Goal: Task Accomplishment & Management: Manage account settings

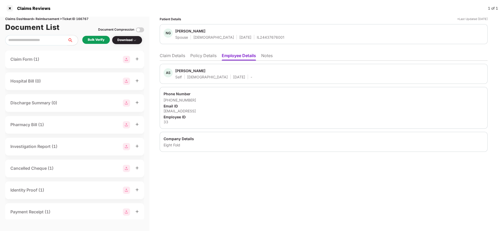
click at [197, 56] on li "Policy Details" at bounding box center [203, 57] width 26 height 8
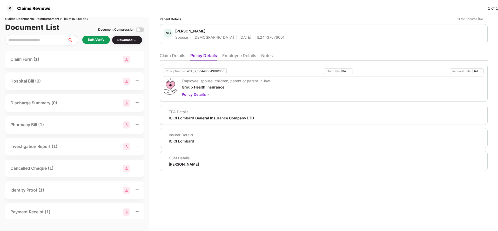
click at [199, 71] on div "4016/X/304496049/01/000" at bounding box center [205, 71] width 37 height 3
copy div "4016/X/304496049/01/000"
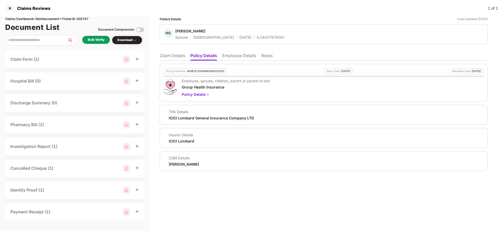
click at [254, 41] on div "NG Niharika Garg Spouse Female 09 Dec 1995 IL24437676001" at bounding box center [324, 34] width 328 height 20
copy div "IL24437676001"
click at [172, 54] on li "Claim Details" at bounding box center [172, 57] width 25 height 8
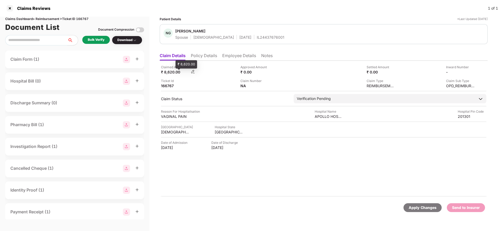
click at [170, 72] on div "₹ 8,620.00" at bounding box center [175, 72] width 29 height 5
copy div "8,620"
click at [330, 118] on div "APOLLO HOSPITALS" at bounding box center [329, 116] width 29 height 5
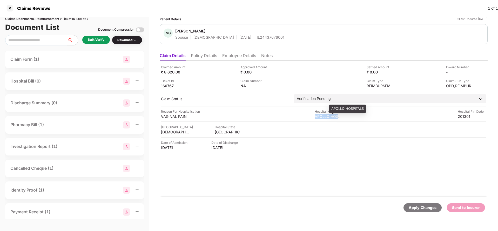
click at [330, 118] on div "APOLLO HOSPITALS" at bounding box center [329, 116] width 29 height 5
copy div "APOLLO HOSPITALS"
click at [92, 42] on div "Bulk Verify" at bounding box center [96, 39] width 17 height 5
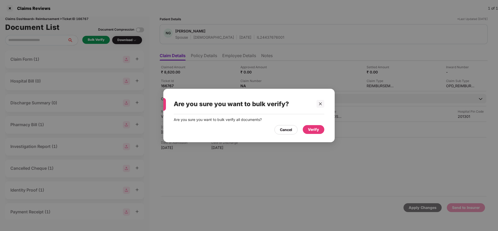
click at [315, 127] on div "Verify" at bounding box center [313, 130] width 11 height 6
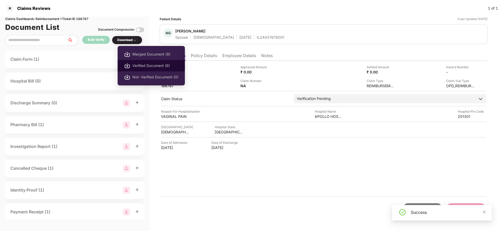
click at [143, 64] on span "Verified Document (8)" at bounding box center [155, 66] width 46 height 6
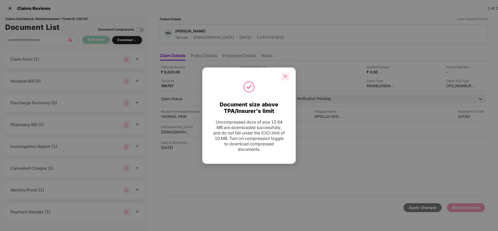
click at [284, 75] on icon "close" at bounding box center [285, 76] width 3 height 3
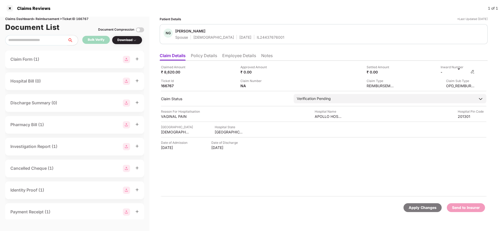
click at [472, 71] on img at bounding box center [472, 72] width 4 height 4
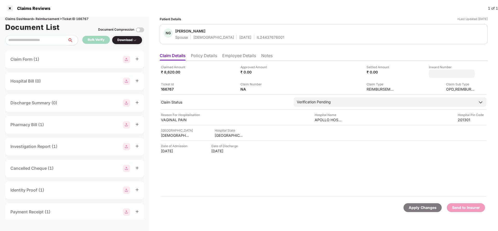
type input "**********"
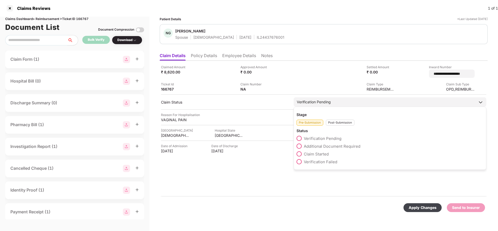
click at [330, 109] on div "Stage Pre-Submission Post-Submission Status Verification Pending Additional Doc…" at bounding box center [390, 138] width 193 height 63
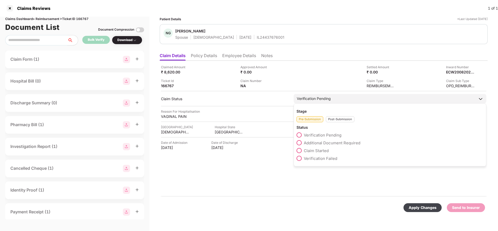
click at [334, 118] on div "Post-Submission" at bounding box center [340, 119] width 29 height 6
click at [320, 144] on span "Claim Under Process" at bounding box center [323, 142] width 39 height 5
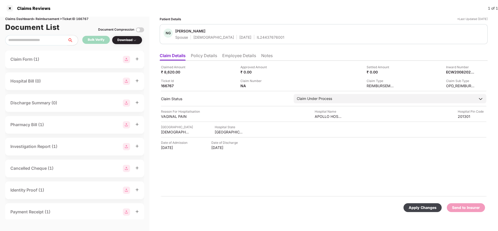
click at [414, 206] on div "Apply Changes" at bounding box center [423, 208] width 28 height 6
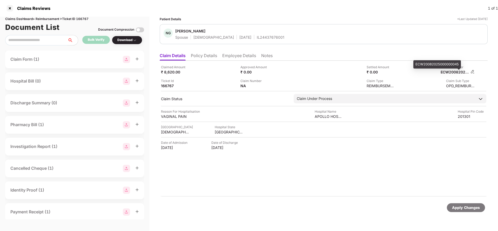
click at [459, 71] on div "ECW20082025000000045" at bounding box center [455, 72] width 29 height 5
copy div "ECW20082025000000045"
click at [257, 34] on span "Niharika Garg" at bounding box center [229, 32] width 109 height 6
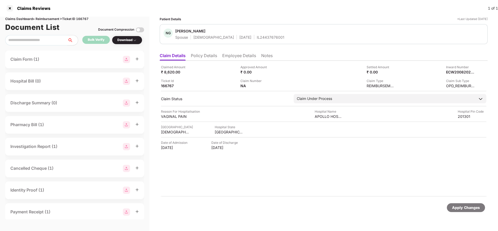
click at [257, 34] on span "Niharika Garg" at bounding box center [229, 32] width 109 height 6
click at [257, 37] on div "IL24437676001" at bounding box center [271, 37] width 28 height 5
copy div "IL24437676001"
click at [475, 207] on div "Apply Changes" at bounding box center [466, 208] width 28 height 6
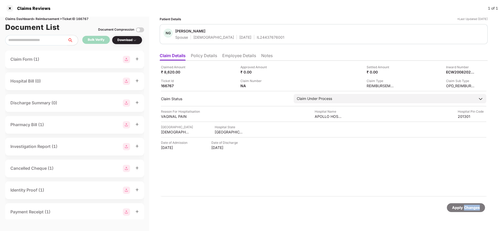
click at [475, 207] on div "Apply Changes" at bounding box center [466, 208] width 28 height 6
click at [85, 17] on div "Claims Dashboard > Reimbursement > Ticket ID 166767" at bounding box center [74, 19] width 139 height 5
copy div "166767"
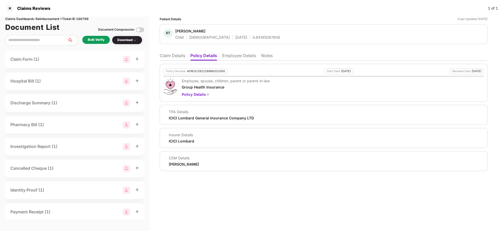
click at [208, 70] on div "4016/X/282228986/02/000" at bounding box center [206, 71] width 38 height 3
copy div "4016/X/282228986/02/000"
click at [244, 40] on div "RT Rohan Thapa Child Male 01 Jan 2002 IL84185067606" at bounding box center [324, 34] width 328 height 20
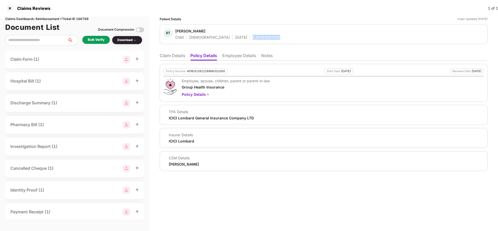
click at [244, 40] on div "RT Rohan Thapa Child Male 01 Jan 2002 IL84185067606" at bounding box center [324, 34] width 328 height 20
copy div "IL84185067606"
click at [239, 60] on li "Employee Details" at bounding box center [239, 57] width 34 height 8
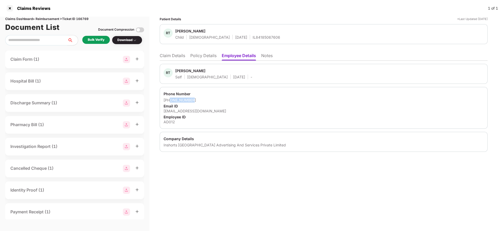
drag, startPoint x: 170, startPoint y: 100, endPoint x: 205, endPoint y: 97, distance: 35.5
click at [205, 97] on div "Phone Number +919599410022 Email ID rajthapaad012@gmail.com Employee ID AD012" at bounding box center [324, 108] width 328 height 42
copy div "9599410022"
click at [172, 55] on li "Claim Details" at bounding box center [172, 57] width 25 height 8
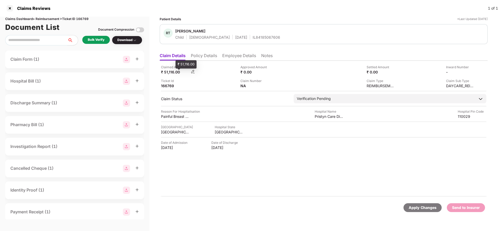
click at [168, 72] on div "₹ 51,116.00" at bounding box center [175, 72] width 29 height 5
copy div "51,116"
click at [331, 117] on div "Pristyn Care Diyod" at bounding box center [329, 116] width 29 height 5
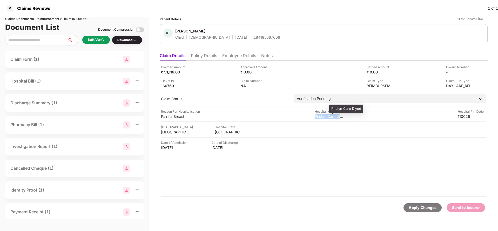
click at [331, 117] on div "Pristyn Care Diyod" at bounding box center [329, 116] width 29 height 5
copy div "Pristyn Care Diyod"
click at [99, 40] on div "Bulk Verify" at bounding box center [96, 39] width 17 height 5
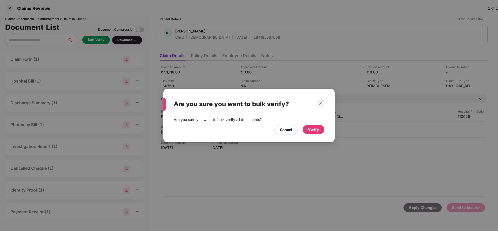
click at [313, 130] on div "Verify" at bounding box center [313, 130] width 11 height 6
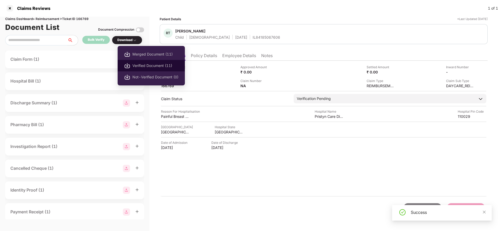
click at [139, 62] on li "Verified Document (11)" at bounding box center [151, 65] width 67 height 11
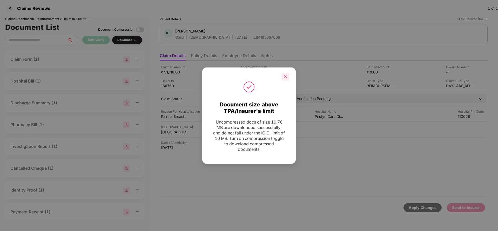
click at [285, 75] on icon "close" at bounding box center [285, 77] width 4 height 4
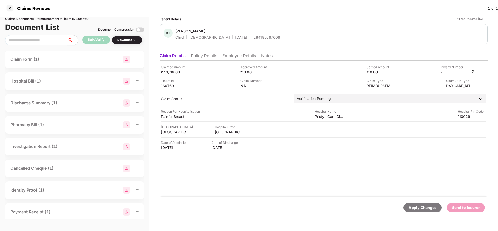
click at [471, 72] on img at bounding box center [472, 72] width 4 height 4
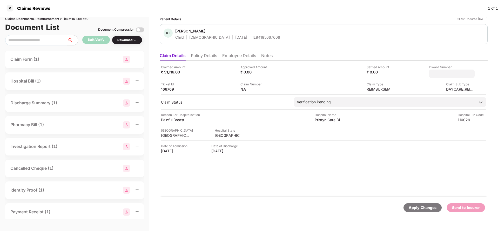
type input "**********"
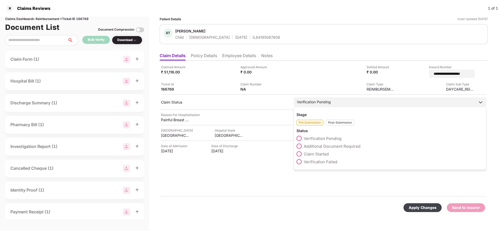
click at [327, 101] on div "Verification Pending" at bounding box center [314, 102] width 34 height 6
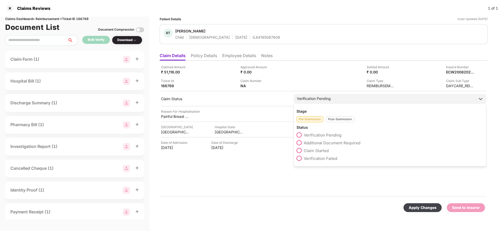
click at [337, 103] on div "Verification Pending" at bounding box center [390, 98] width 193 height 9
click at [342, 118] on div "Post-Submission" at bounding box center [340, 119] width 29 height 6
click at [320, 146] on div "Claim Under Process" at bounding box center [389, 144] width 187 height 8
click at [322, 144] on span "Claim Under Process" at bounding box center [323, 142] width 39 height 5
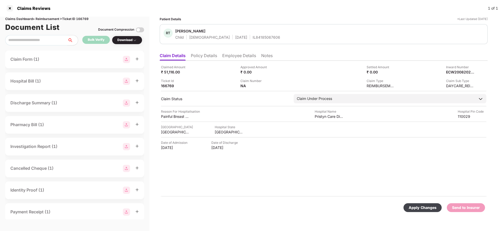
click at [414, 203] on div "Apply Changes Send to Insurer" at bounding box center [324, 208] width 328 height 22
click at [416, 211] on div "Apply Changes" at bounding box center [422, 207] width 38 height 9
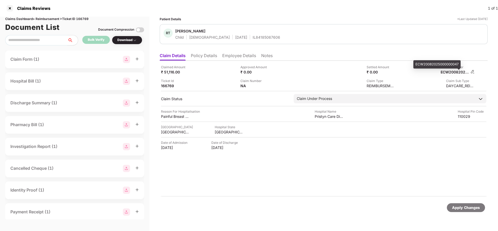
click at [450, 71] on div "ECW20082025000000047" at bounding box center [455, 72] width 29 height 5
copy div "ECW20082025000000047"
click at [244, 42] on div "RT Rohan Thapa Child Male 01 Jan 2002 IL84185067606" at bounding box center [324, 34] width 328 height 20
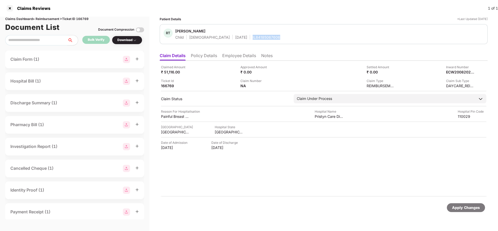
click at [244, 42] on div "RT Rohan Thapa Child Male 01 Jan 2002 IL84185067606" at bounding box center [324, 34] width 328 height 20
copy div "IL84185067606"
click at [457, 205] on div "Apply Changes" at bounding box center [466, 208] width 28 height 6
click at [78, 19] on div "Claims Dashboard > Reimbursement > Ticket ID 166769" at bounding box center [74, 19] width 139 height 5
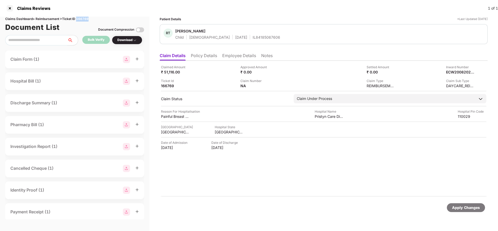
click at [78, 19] on div "Claims Dashboard > Reimbursement > Ticket ID 166769" at bounding box center [74, 19] width 139 height 5
copy div "166769"
click at [476, 205] on div "Apply Changes" at bounding box center [466, 208] width 28 height 6
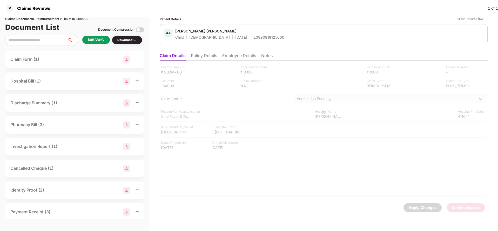
click at [199, 58] on li "Policy Details" at bounding box center [204, 57] width 26 height 8
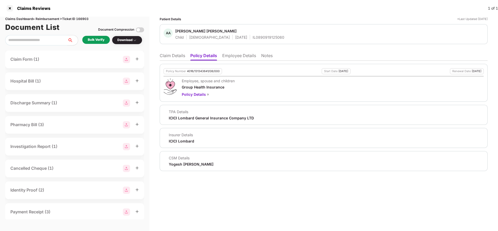
click at [210, 74] on div "Policy Number 4016/131343641/08/000 Start Date [DATE] Renewal Date [DATE] Emplo…" at bounding box center [324, 83] width 328 height 38
click at [211, 73] on div "Policy Number 4016/131343641/08/000" at bounding box center [193, 71] width 58 height 6
copy div "4016/131343641/08/000"
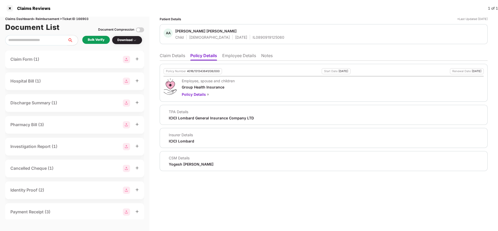
click at [245, 53] on li "Employee Details" at bounding box center [239, 57] width 34 height 8
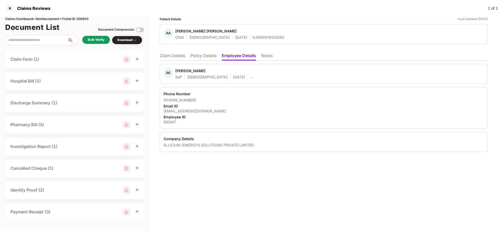
click at [199, 55] on li "Policy Details" at bounding box center [203, 57] width 26 height 8
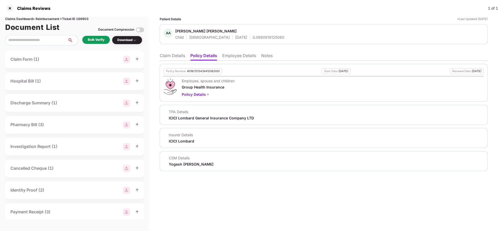
click at [204, 74] on div "Policy Number 4016/131343641/08/000" at bounding box center [193, 71] width 58 height 6
copy div "4016/131343641/08/000"
click at [232, 59] on li "Employee Details" at bounding box center [239, 57] width 34 height 8
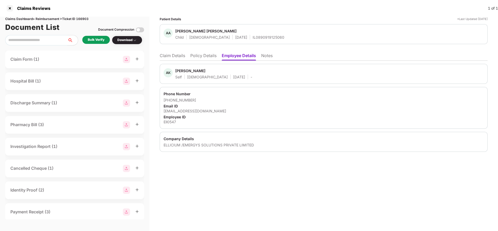
click at [163, 57] on li "Claim Details" at bounding box center [172, 57] width 25 height 8
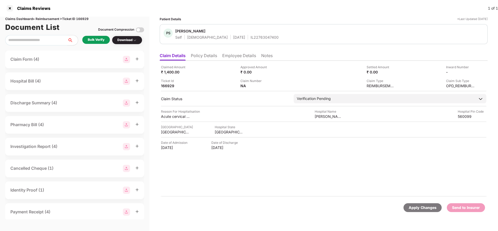
click at [213, 57] on li "Policy Details" at bounding box center [204, 57] width 26 height 8
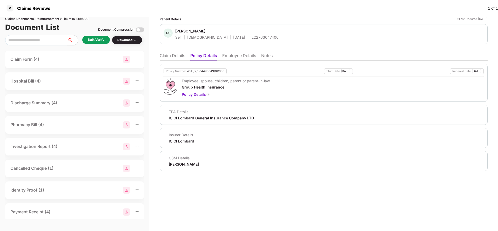
click at [199, 70] on div "4016/X/304496049/01/000" at bounding box center [205, 71] width 37 height 3
copy div "4016/X/304496049/01/000"
click at [251, 39] on div "IL22763047400" at bounding box center [265, 37] width 28 height 5
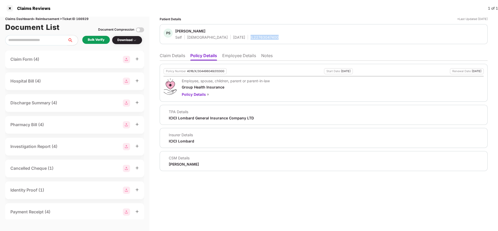
click at [251, 39] on div "IL22763047400" at bounding box center [265, 37] width 28 height 5
copy div "IL22763047400"
click at [181, 56] on li "Claim Details" at bounding box center [172, 57] width 25 height 8
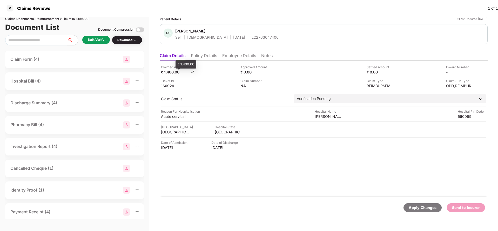
click at [171, 71] on div "₹ 1,400.00" at bounding box center [175, 72] width 29 height 5
copy div "1,400"
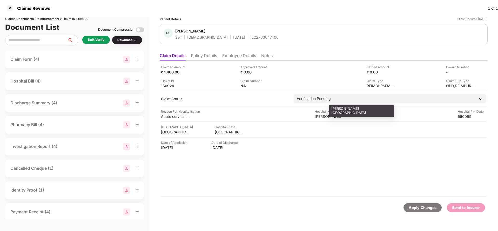
click at [330, 114] on div "Narayana Hrudalaya Health City" at bounding box center [329, 116] width 29 height 5
copy div "Narayana Hrudalaya Health City"
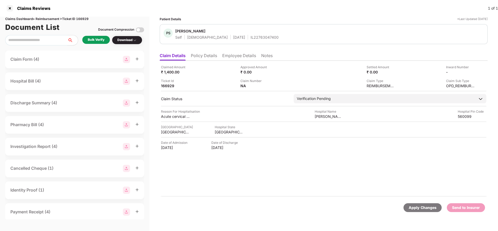
click at [96, 39] on div "Bulk Verify" at bounding box center [96, 39] width 17 height 5
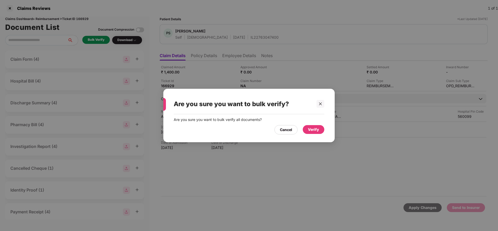
click at [317, 127] on div "Verify" at bounding box center [313, 130] width 11 height 6
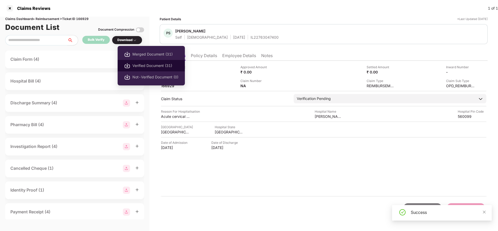
click at [138, 65] on span "Verified Document (31)" at bounding box center [155, 66] width 46 height 6
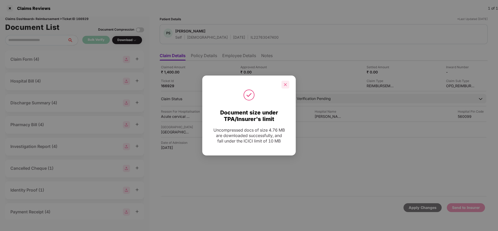
click at [284, 86] on icon "close" at bounding box center [285, 85] width 4 height 4
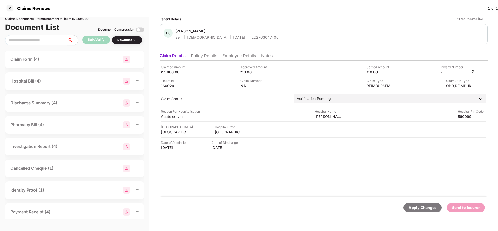
click at [474, 71] on img at bounding box center [472, 72] width 4 height 4
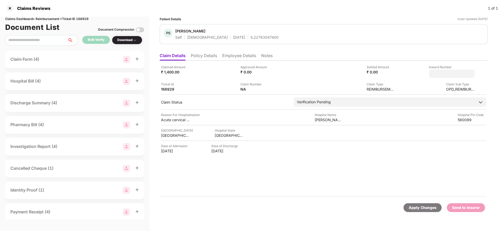
type input "**********"
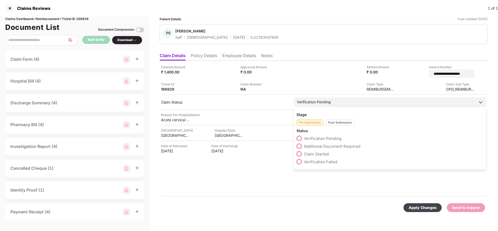
click at [313, 104] on div "Verification Pending Stage Pre-Submission Post-Submission Status Verification P…" at bounding box center [390, 101] width 193 height 9
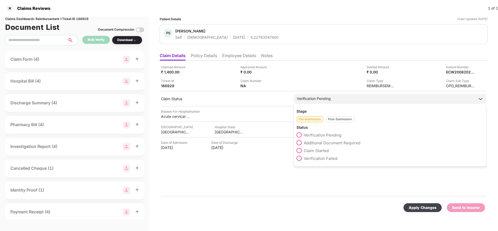
click at [353, 121] on div "Pre-Submission Post-Submission" at bounding box center [389, 118] width 187 height 9
click at [337, 119] on div "Post-Submission" at bounding box center [340, 119] width 29 height 6
click at [327, 142] on span "Claim Under Process" at bounding box center [323, 142] width 39 height 5
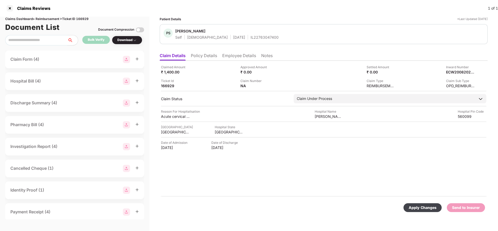
click at [414, 205] on div "Apply Changes" at bounding box center [423, 208] width 28 height 6
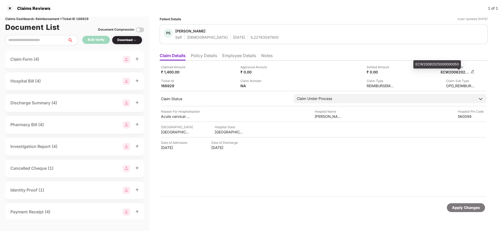
click at [458, 72] on div "ECW20082025000000050" at bounding box center [455, 72] width 29 height 5
copy div "ECW20082025000000050"
click at [251, 35] on div "IL22763047400" at bounding box center [265, 37] width 28 height 5
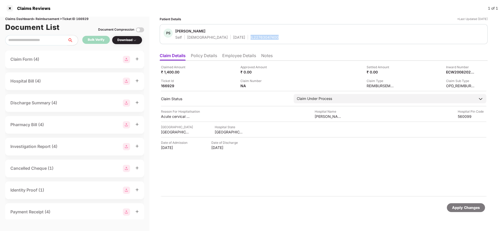
click at [251, 35] on div "IL22763047400" at bounding box center [265, 37] width 28 height 5
copy div "IL22763047400"
click at [472, 206] on div "Apply Changes" at bounding box center [466, 208] width 28 height 6
click at [83, 16] on div "Claims Reviews 1 of 1" at bounding box center [249, 8] width 498 height 17
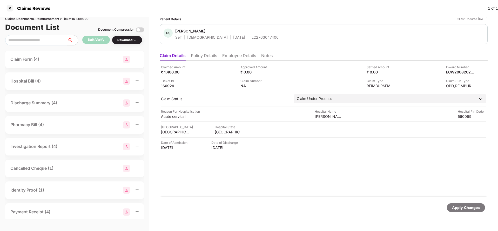
click at [83, 18] on div "Claims Dashboard > Reimbursement > Ticket ID 166929" at bounding box center [74, 19] width 139 height 5
copy div "166929"
click at [462, 209] on div "Apply Changes" at bounding box center [466, 208] width 28 height 6
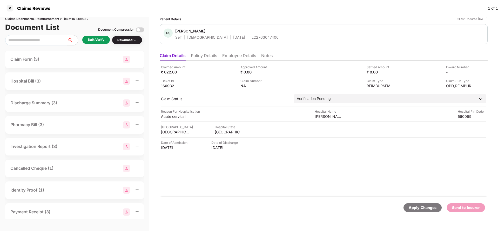
click at [202, 60] on li "Policy Details" at bounding box center [204, 57] width 26 height 8
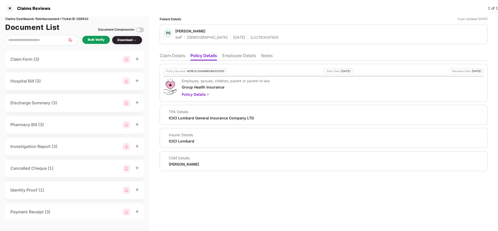
click at [201, 72] on div "4016/X/304496049/01/000" at bounding box center [205, 71] width 37 height 3
copy div "4016/X/304496049/01/000"
click at [251, 37] on div "IL22763047400" at bounding box center [265, 37] width 28 height 5
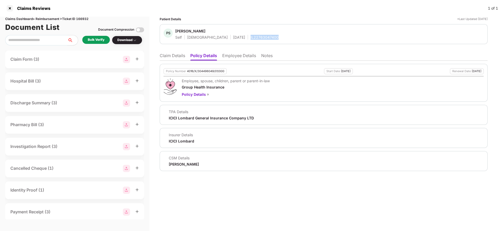
click at [251, 37] on div "IL22763047400" at bounding box center [265, 37] width 28 height 5
copy div "IL22763047400"
click at [171, 57] on li "Claim Details" at bounding box center [172, 57] width 25 height 8
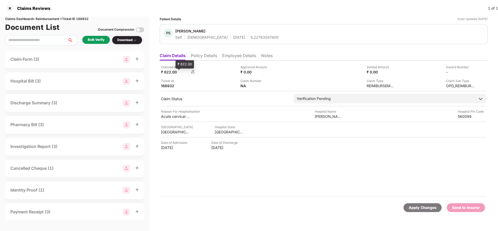
click at [168, 73] on div "₹ 622.00" at bounding box center [175, 72] width 29 height 5
copy div "622"
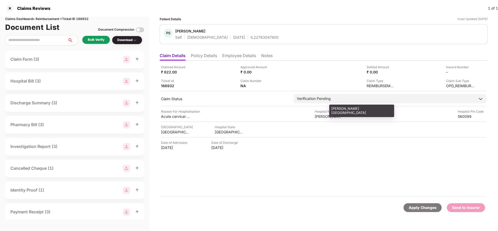
click at [333, 118] on div "[PERSON_NAME][GEOGRAPHIC_DATA]" at bounding box center [329, 116] width 29 height 5
copy div "[PERSON_NAME][GEOGRAPHIC_DATA]"
click at [100, 40] on div "Bulk Verify" at bounding box center [96, 39] width 17 height 5
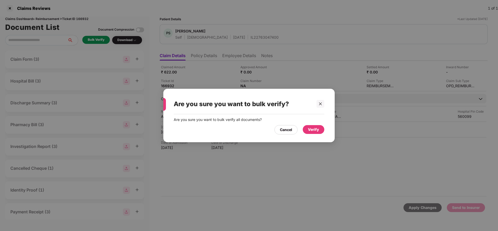
click at [312, 129] on div "Verify" at bounding box center [313, 130] width 11 height 6
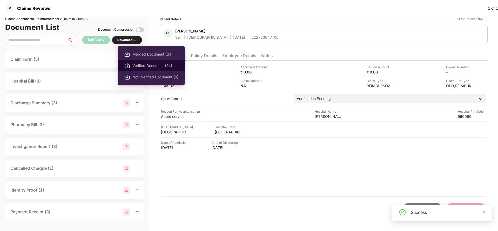
click at [140, 66] on span "Verified Document (24)" at bounding box center [155, 66] width 46 height 6
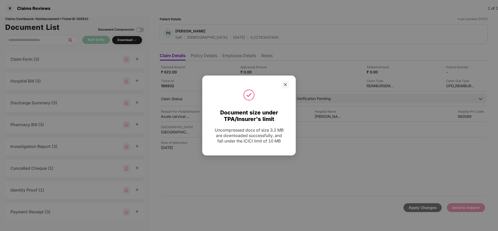
drag, startPoint x: 285, startPoint y: 84, endPoint x: 288, endPoint y: 60, distance: 24.7
click at [285, 84] on icon "close" at bounding box center [285, 85] width 4 height 4
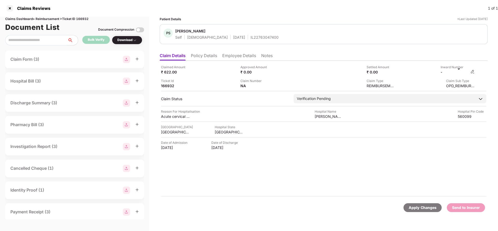
click at [472, 73] on img at bounding box center [472, 72] width 4 height 4
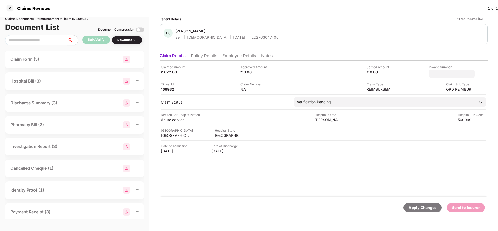
type input "**********"
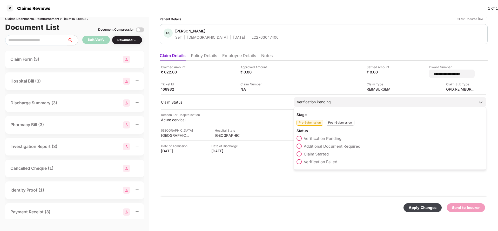
click at [363, 101] on div "Verification Pending" at bounding box center [390, 101] width 193 height 9
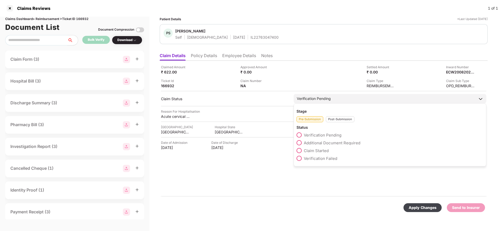
click at [345, 117] on div "Post-Submission" at bounding box center [340, 119] width 29 height 6
click at [327, 142] on span "Claim Under Process" at bounding box center [323, 142] width 39 height 5
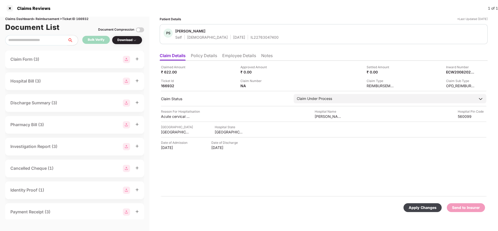
click at [430, 206] on div "Apply Changes" at bounding box center [423, 208] width 28 height 6
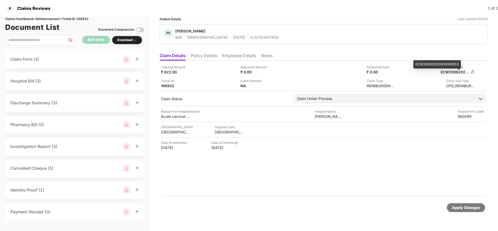
click at [462, 72] on div "ECW20082025000000053" at bounding box center [455, 72] width 29 height 5
copy div "ECW20082025000000053"
click at [251, 39] on div "IL22763047400" at bounding box center [265, 37] width 28 height 5
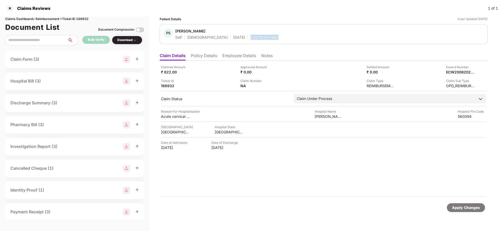
click at [251, 39] on div "IL22763047400" at bounding box center [265, 37] width 28 height 5
copy div "IL22763047400"
click at [476, 208] on div "Apply Changes" at bounding box center [466, 208] width 28 height 6
click at [83, 20] on div "Claims Dashboard > Reimbursement > Ticket ID 166932" at bounding box center [74, 19] width 139 height 5
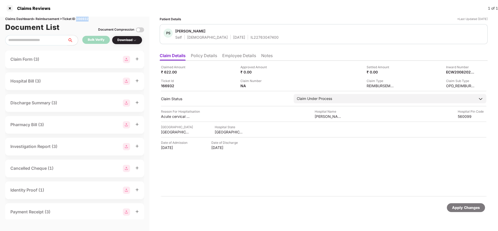
copy div "166932"
click at [465, 210] on div "Apply Changes" at bounding box center [466, 208] width 28 height 6
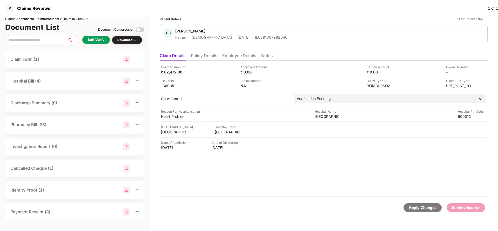
click at [201, 57] on li "Policy Details" at bounding box center [204, 57] width 26 height 8
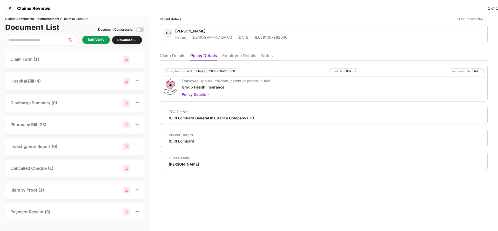
click at [206, 71] on div "4016/PPN/X/O/398392904/00/000" at bounding box center [211, 71] width 48 height 3
copy div "4016/PPN/X/O/398392904/00/000"
click at [238, 54] on li "Employee Details" at bounding box center [239, 57] width 34 height 8
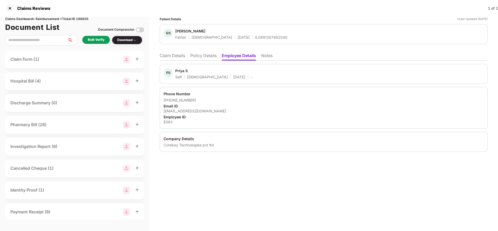
click at [212, 57] on li "Policy Details" at bounding box center [203, 57] width 26 height 8
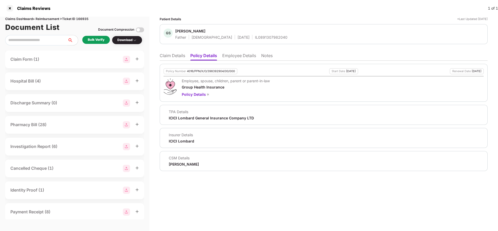
click at [255, 39] on div "IL0891307982040" at bounding box center [271, 37] width 32 height 5
copy div "IL0891307982040"
click at [236, 54] on li "Employee Details" at bounding box center [239, 57] width 34 height 8
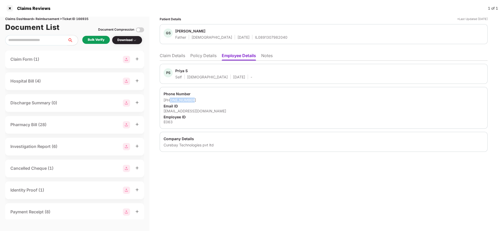
drag, startPoint x: 170, startPoint y: 100, endPoint x: 199, endPoint y: 100, distance: 28.6
click at [199, 100] on div "[PHONE_NUMBER]" at bounding box center [324, 100] width 320 height 5
copy div "8122431438"
click at [190, 110] on div "[EMAIL_ADDRESS][DOMAIN_NAME]" at bounding box center [324, 111] width 320 height 5
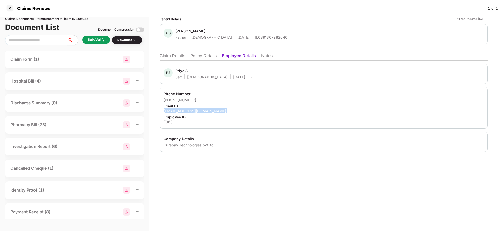
click at [190, 110] on div "priya.s@curebay.com" at bounding box center [324, 111] width 320 height 5
copy div "priya.s@curebay.com"
click at [168, 57] on li "Claim Details" at bounding box center [172, 57] width 25 height 8
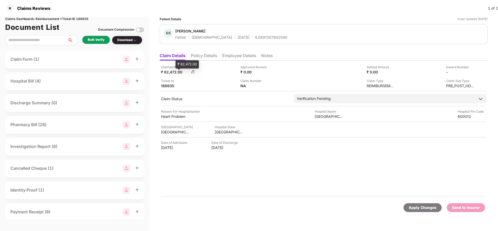
click at [170, 71] on div "₹ 62,472.00" at bounding box center [175, 72] width 29 height 5
copy div "62,472"
click at [332, 117] on div "Pride hospital" at bounding box center [329, 116] width 29 height 5
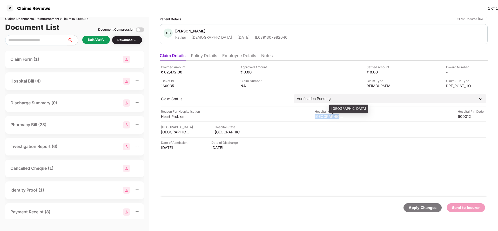
click at [332, 117] on div "Pride hospital" at bounding box center [329, 116] width 29 height 5
copy div "Pride hospital"
click at [89, 39] on div "Bulk Verify" at bounding box center [96, 39] width 17 height 5
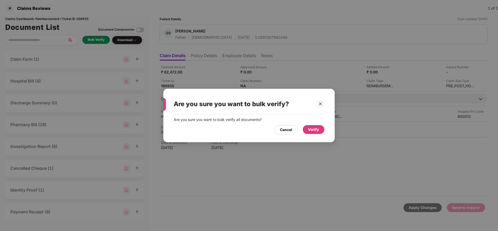
click at [312, 133] on div "Verify" at bounding box center [314, 129] width 22 height 9
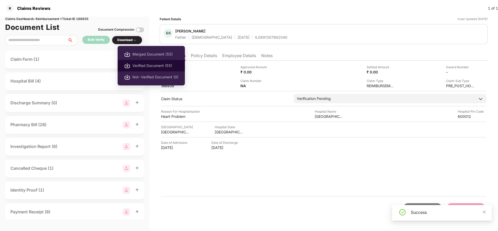
click at [135, 62] on li "Verified Document (55)" at bounding box center [151, 65] width 67 height 11
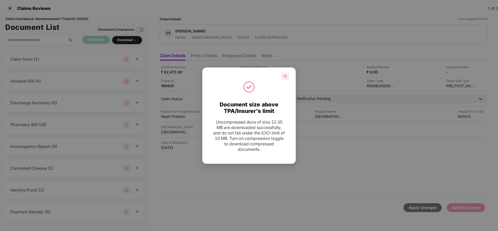
click at [283, 77] on div at bounding box center [285, 77] width 8 height 8
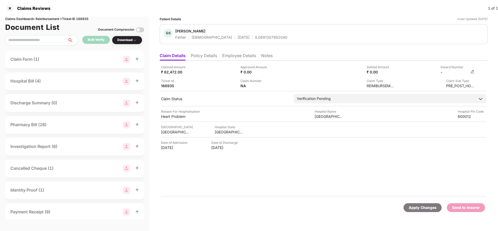
click at [471, 72] on img at bounding box center [472, 72] width 4 height 4
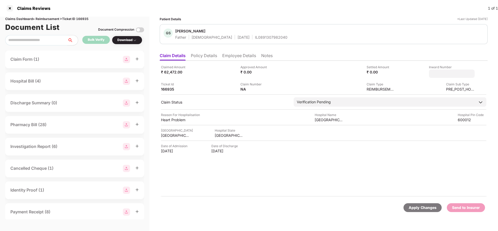
type input "**********"
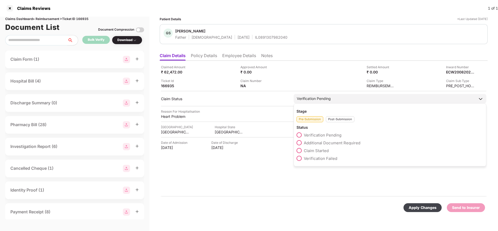
click at [342, 103] on div "Verification Pending Stage Pre-Submission Post-Submission Status Verification P…" at bounding box center [390, 98] width 193 height 9
click at [340, 119] on div "Post-Submission" at bounding box center [340, 119] width 29 height 6
click at [330, 143] on span "Claim Under Process" at bounding box center [323, 142] width 39 height 5
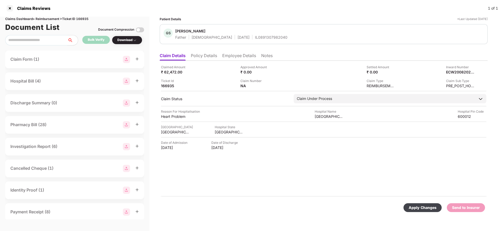
click at [422, 207] on div "Apply Changes" at bounding box center [423, 208] width 28 height 6
click at [456, 75] on div "Claimed Amount ₹ 62,472.00 Approved Amount ₹ 0.00 Settled Amount ₹ 0.00 Inward …" at bounding box center [323, 77] width 325 height 24
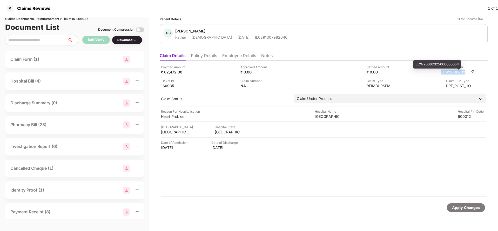
click at [456, 73] on div "ECW20082025000000054" at bounding box center [455, 72] width 29 height 5
click at [255, 39] on div "IL0891307982040" at bounding box center [271, 37] width 32 height 5
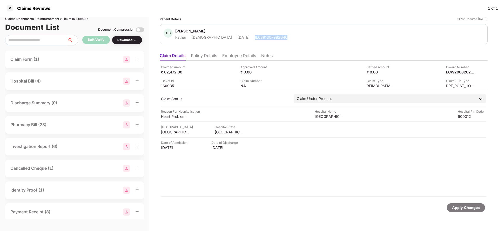
click at [255, 39] on div "IL0891307982040" at bounding box center [271, 37] width 32 height 5
copy div "IL0891307982040"
click at [471, 207] on div "Apply Changes" at bounding box center [466, 208] width 28 height 6
click at [83, 17] on div "Claims Dashboard > Reimbursement > Ticket ID 166935" at bounding box center [74, 19] width 139 height 5
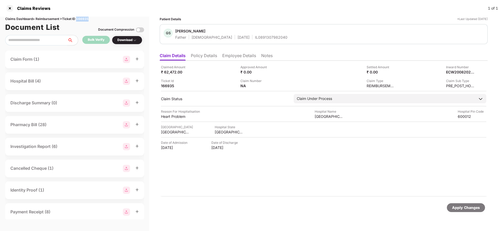
click at [83, 17] on div "Claims Dashboard > Reimbursement > Ticket ID 166935" at bounding box center [74, 19] width 139 height 5
copy div "166935"
click at [470, 209] on div "Apply Changes" at bounding box center [466, 208] width 28 height 6
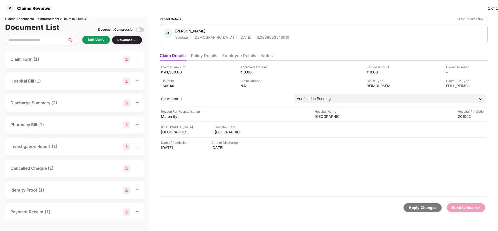
click at [204, 60] on li "Policy Details" at bounding box center [204, 57] width 26 height 8
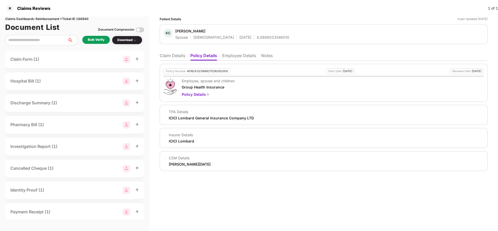
click at [205, 71] on div "4016/X/O/389827036/00/000" at bounding box center [207, 71] width 41 height 3
copy div "4016/X/O/389827036/00/000"
click at [257, 36] on div "IL0888033546010" at bounding box center [273, 37] width 32 height 5
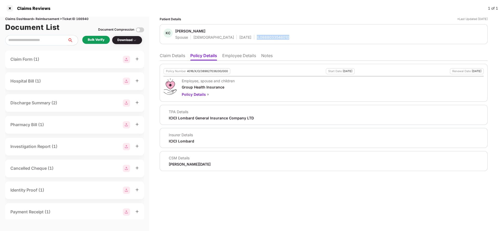
click at [257, 36] on div "IL0888033546010" at bounding box center [273, 37] width 32 height 5
copy div "IL0888033546010"
click at [245, 60] on li "Employee Details" at bounding box center [239, 57] width 34 height 8
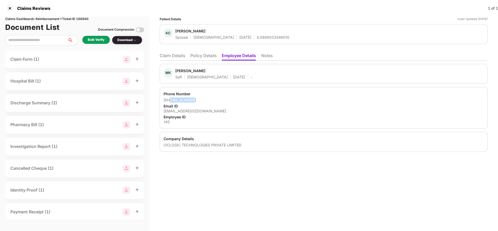
drag, startPoint x: 171, startPoint y: 100, endPoint x: 215, endPoint y: 97, distance: 44.2
click at [215, 98] on div "+919205814699" at bounding box center [324, 100] width 320 height 5
copy div "9205814699"
click at [184, 111] on div "manishk@3clogic.com" at bounding box center [324, 111] width 320 height 5
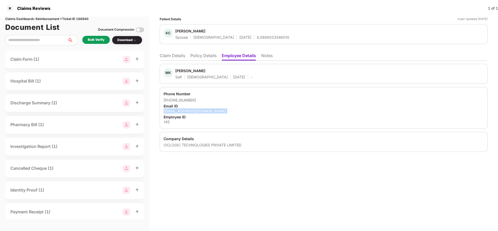
click at [184, 111] on div "manishk@3clogic.com" at bounding box center [324, 111] width 320 height 5
copy div "manishk@3clogic.com"
click at [176, 56] on li "Claim Details" at bounding box center [172, 57] width 25 height 8
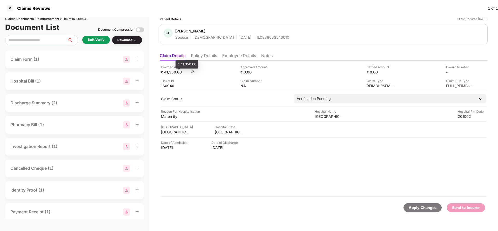
click at [170, 73] on div "₹ 41,350.00" at bounding box center [175, 72] width 29 height 5
copy div "41,350"
click at [330, 117] on div "Prime Hospital" at bounding box center [329, 116] width 29 height 5
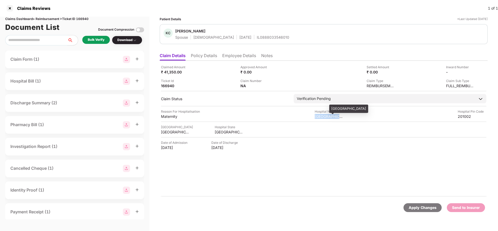
click at [330, 117] on div "Prime Hospital" at bounding box center [329, 116] width 29 height 5
copy div "Prime Hospital"
click at [98, 39] on div "Bulk Verify" at bounding box center [96, 39] width 17 height 5
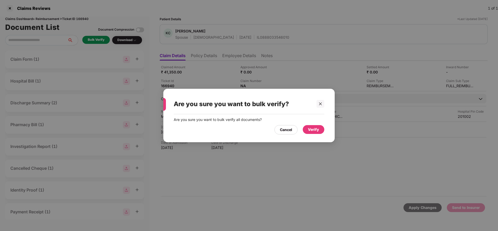
click at [310, 130] on div "Verify" at bounding box center [313, 130] width 11 height 6
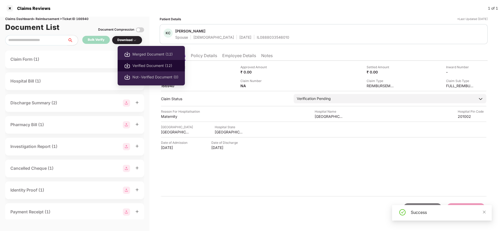
click at [152, 68] on span "Verified Document (12)" at bounding box center [155, 66] width 46 height 6
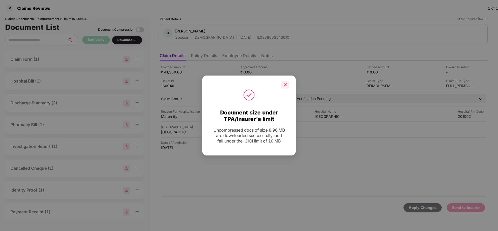
click at [282, 83] on div at bounding box center [285, 85] width 8 height 8
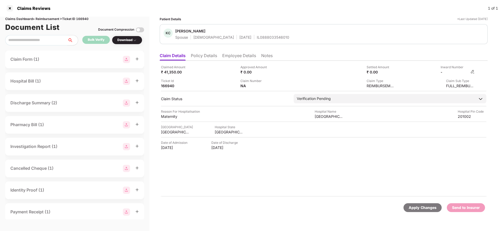
click at [471, 70] on img at bounding box center [472, 72] width 4 height 4
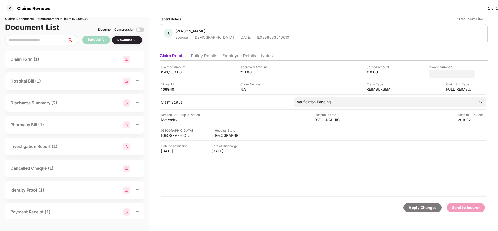
type input "**********"
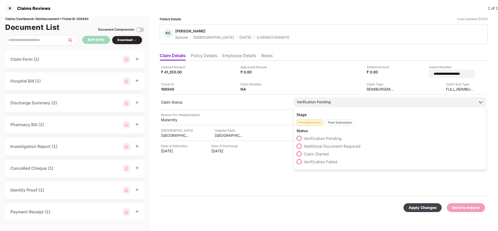
click at [345, 98] on div "Verification Pending" at bounding box center [390, 101] width 193 height 9
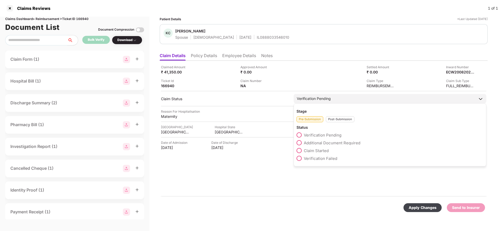
click at [333, 101] on div "Verification Pending" at bounding box center [390, 98] width 193 height 9
click at [341, 116] on div "Post-Submission" at bounding box center [340, 119] width 29 height 6
click at [324, 143] on span "Claim Under Process" at bounding box center [323, 142] width 39 height 5
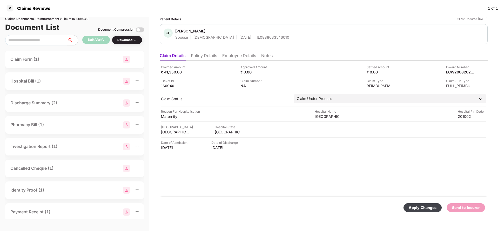
click at [427, 207] on div "Apply Changes" at bounding box center [423, 208] width 28 height 6
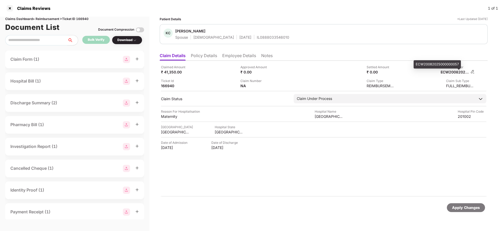
click at [457, 74] on div "ECW20082025000000057" at bounding box center [455, 72] width 29 height 5
copy div "ECW20082025000000057"
click at [257, 39] on div "IL0888033546010" at bounding box center [273, 37] width 32 height 5
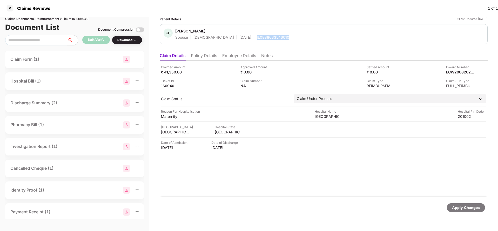
click at [257, 39] on div "IL0888033546010" at bounding box center [273, 37] width 32 height 5
copy div "IL0888033546010"
click at [464, 206] on div "Apply Changes" at bounding box center [466, 208] width 28 height 6
click at [84, 19] on div "Claims Dashboard > Reimbursement > Ticket ID 166940" at bounding box center [74, 19] width 139 height 5
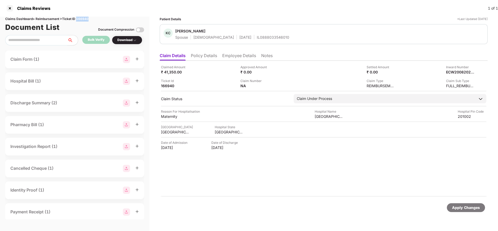
click at [84, 19] on div "Claims Dashboard > Reimbursement > Ticket ID 166940" at bounding box center [74, 19] width 139 height 5
copy div "166940"
click at [468, 206] on div "Apply Changes" at bounding box center [466, 208] width 28 height 6
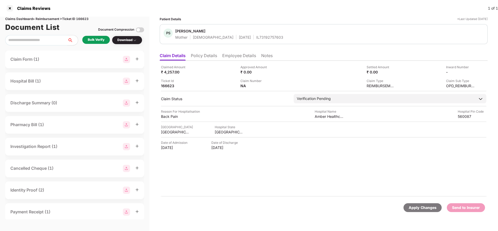
click at [213, 57] on li "Policy Details" at bounding box center [204, 57] width 26 height 8
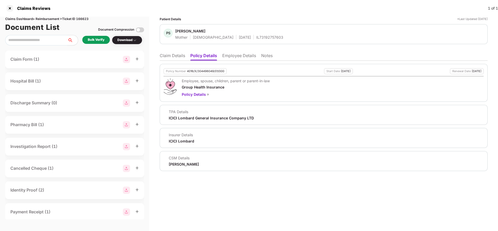
click at [200, 71] on div "4016/X/304496049/01/000" at bounding box center [205, 71] width 37 height 3
copy div "4016/X/304496049/01/000"
click at [256, 37] on div "IL73192757603" at bounding box center [269, 37] width 27 height 5
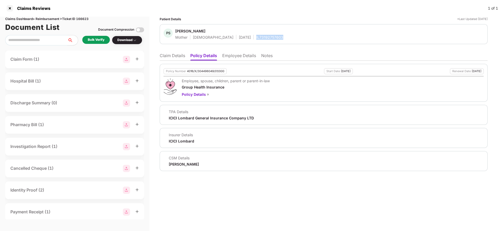
click at [256, 37] on div "IL73192757603" at bounding box center [269, 37] width 27 height 5
copy div "IL73192757603"
click at [231, 56] on li "Employee Details" at bounding box center [239, 57] width 34 height 8
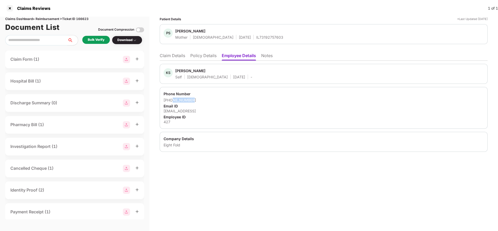
drag, startPoint x: 171, startPoint y: 101, endPoint x: 213, endPoint y: 101, distance: 42.3
click at [213, 101] on div "+919891830722" at bounding box center [324, 100] width 320 height 5
drag, startPoint x: 170, startPoint y: 99, endPoint x: 225, endPoint y: 99, distance: 54.8
click at [225, 99] on div "+919891830722" at bounding box center [324, 100] width 320 height 5
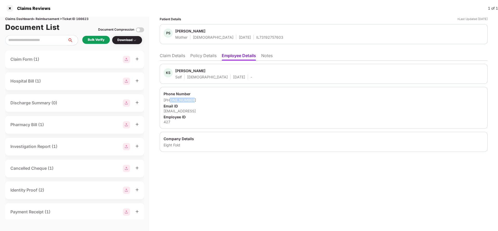
copy div "9891830722"
click at [181, 111] on div "ksahni@eightfold.ai" at bounding box center [324, 111] width 320 height 5
copy div "ksahni@eightfold.ai"
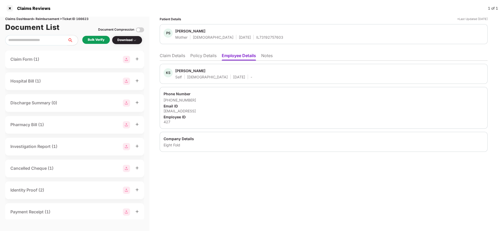
click at [172, 52] on ul "Claim Details Policy Details Employee Details Notes" at bounding box center [324, 55] width 328 height 10
click at [166, 56] on li "Claim Details" at bounding box center [172, 57] width 25 height 8
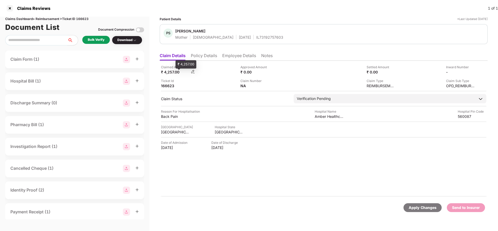
click at [174, 72] on div "₹ 4,257.00" at bounding box center [175, 72] width 29 height 5
copy div "4,257"
click at [328, 118] on div "Amber Healthcare" at bounding box center [329, 116] width 29 height 5
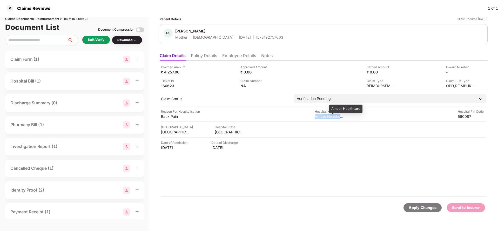
click at [328, 118] on div "Amber Healthcare" at bounding box center [329, 116] width 29 height 5
copy div "Amber Healthcare"
click at [80, 42] on div "Bulk Verify Download" at bounding box center [74, 40] width 139 height 10
click at [89, 38] on div "Bulk Verify" at bounding box center [96, 39] width 17 height 5
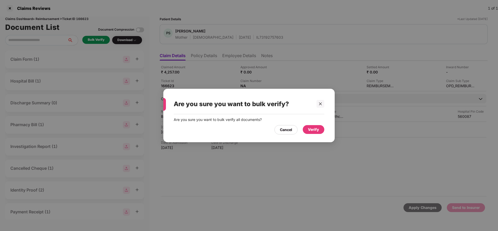
click at [315, 134] on div "Verify" at bounding box center [314, 129] width 22 height 9
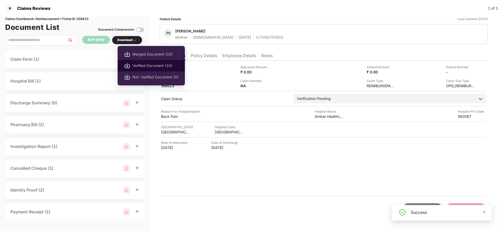
click at [136, 65] on span "Verified Document (10)" at bounding box center [155, 66] width 46 height 6
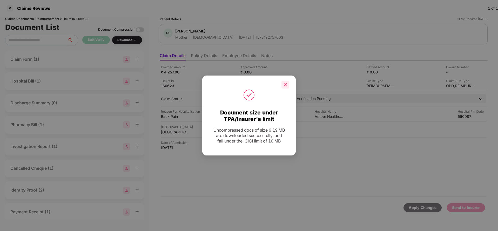
click at [285, 86] on icon "close" at bounding box center [285, 85] width 4 height 4
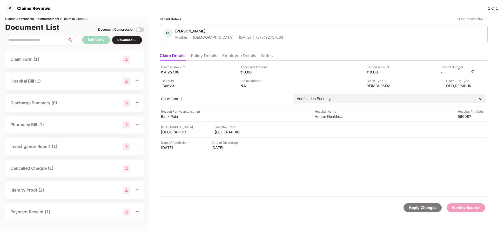
click at [471, 72] on img at bounding box center [472, 72] width 4 height 4
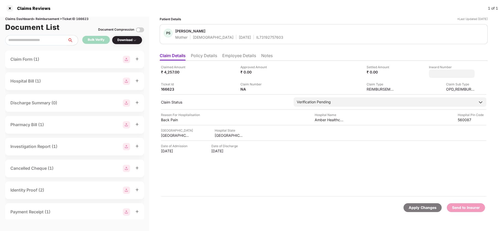
type input "**********"
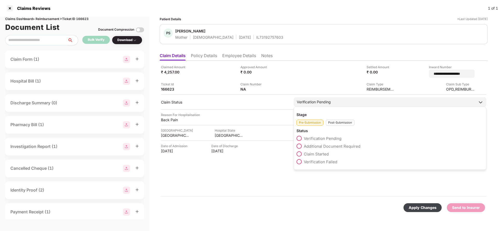
click at [335, 107] on div "Stage Pre-Submission Post-Submission Status Verification Pending Additional Doc…" at bounding box center [390, 138] width 193 height 63
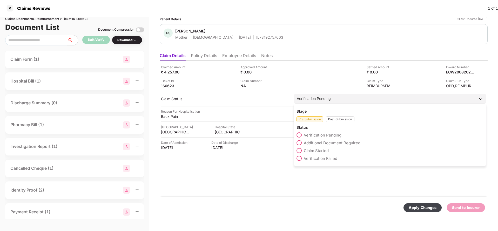
click at [343, 117] on div "Post-Submission" at bounding box center [340, 119] width 29 height 6
click at [328, 143] on span "Claim Under Process" at bounding box center [323, 142] width 39 height 5
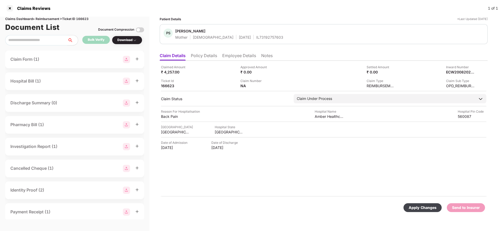
click at [425, 204] on div "Apply Changes" at bounding box center [422, 207] width 38 height 9
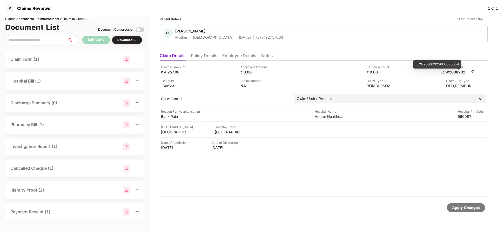
click at [453, 73] on div "ECW20082025000000059" at bounding box center [455, 72] width 29 height 5
copy div "ECW20082025000000059"
click at [249, 40] on div "PS Priti Sahni Mother Female 20 Jan 1975 IL73192757603" at bounding box center [324, 34] width 328 height 20
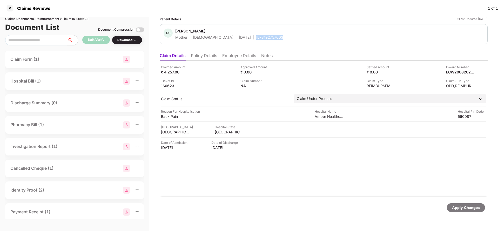
click at [249, 40] on div "PS Priti Sahni Mother Female 20 Jan 1975 IL73192757603" at bounding box center [324, 34] width 328 height 20
copy div "IL73192757603"
click at [469, 211] on div "Apply Changes" at bounding box center [466, 207] width 38 height 9
click at [85, 16] on div "Claims Reviews 1 of 1" at bounding box center [249, 8] width 498 height 17
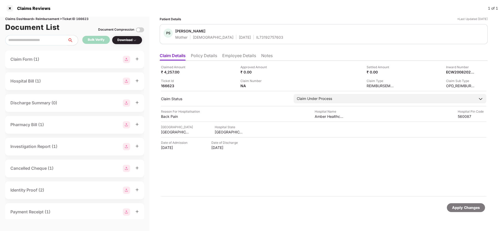
click at [85, 19] on div "Claims Dashboard > Reimbursement > Ticket ID 166623" at bounding box center [74, 19] width 139 height 5
copy div "166623"
click at [464, 209] on div "Apply Changes" at bounding box center [466, 208] width 28 height 6
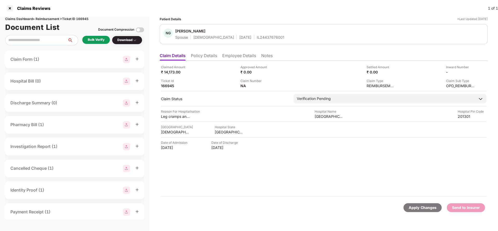
click at [214, 60] on li "Policy Details" at bounding box center [204, 57] width 26 height 8
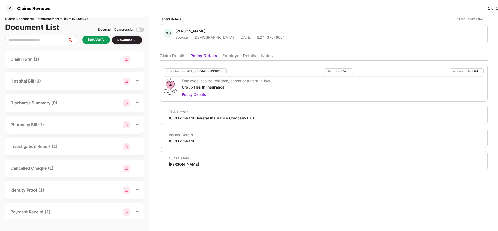
click at [201, 71] on div "4016/X/304496049/01/000" at bounding box center [205, 71] width 37 height 3
copy div "4016/X/304496049/01/000"
click at [257, 36] on div "IL24437676001" at bounding box center [271, 37] width 28 height 5
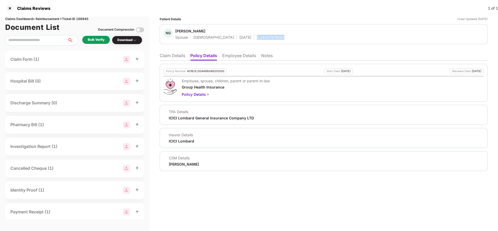
click at [257, 36] on div "IL24437676001" at bounding box center [271, 37] width 28 height 5
copy div "IL24437676001"
click at [174, 56] on li "Claim Details" at bounding box center [172, 57] width 25 height 8
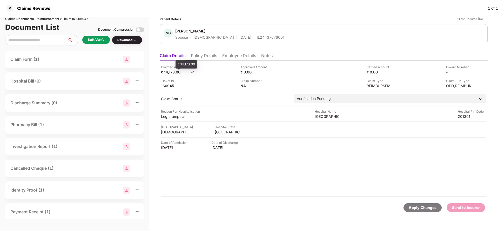
click at [168, 72] on div "₹ 14,173.00" at bounding box center [175, 72] width 29 height 5
copy div "14,173"
click at [326, 117] on div "KAILASH HOSPITAL AND HEART INSTITUTE" at bounding box center [329, 116] width 29 height 5
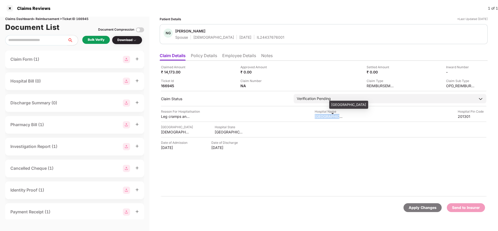
click at [326, 117] on div "KAILASH HOSPITAL AND HEART INSTITUTE" at bounding box center [329, 116] width 29 height 5
copy div "KAILASH HOSPITAL AND HEART INSTITUTE"
click at [97, 38] on div "Bulk Verify" at bounding box center [96, 39] width 17 height 5
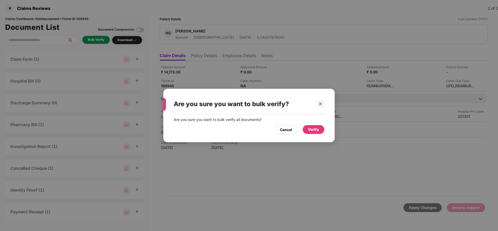
click at [312, 134] on div "Verify" at bounding box center [314, 129] width 22 height 9
click at [313, 128] on div "Verify" at bounding box center [313, 130] width 11 height 6
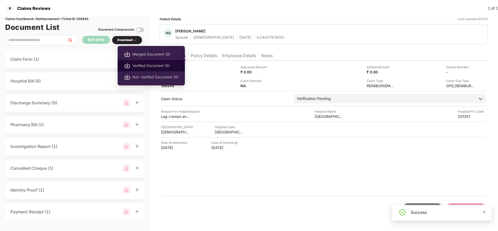
click at [140, 70] on li "Verified Document (8)" at bounding box center [151, 65] width 67 height 11
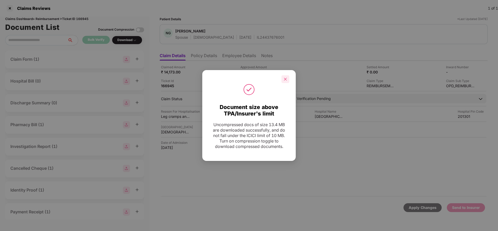
click at [285, 82] on div at bounding box center [285, 79] width 8 height 8
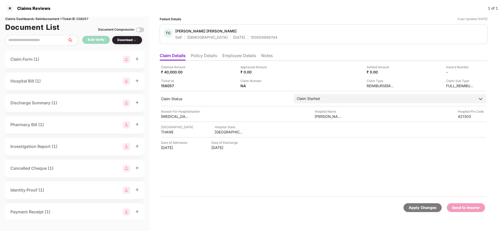
drag, startPoint x: 0, startPoint y: 0, endPoint x: 295, endPoint y: 19, distance: 295.5
click at [295, 19] on div "Patient Details *Last Updated [DATE]" at bounding box center [324, 19] width 328 height 5
click at [409, 205] on div "Apply Changes" at bounding box center [422, 207] width 38 height 9
click at [197, 57] on li "Policy Details" at bounding box center [204, 57] width 26 height 8
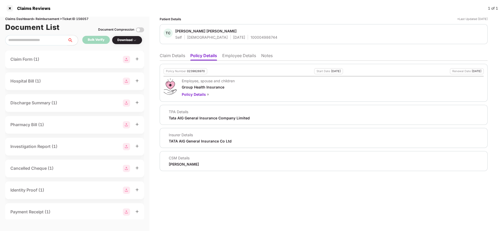
click at [173, 164] on div "[PERSON_NAME]" at bounding box center [184, 164] width 30 height 5
copy div "[PERSON_NAME]"
click at [179, 58] on li "Claim Details" at bounding box center [172, 57] width 25 height 8
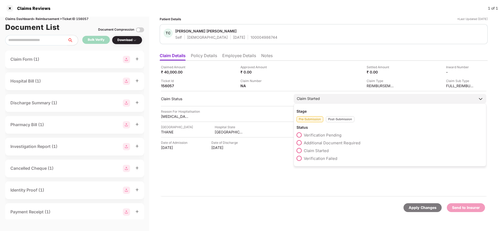
click at [337, 117] on div "Post-Submission" at bounding box center [340, 119] width 29 height 6
click at [307, 167] on span "Claim Closed" at bounding box center [316, 166] width 24 height 5
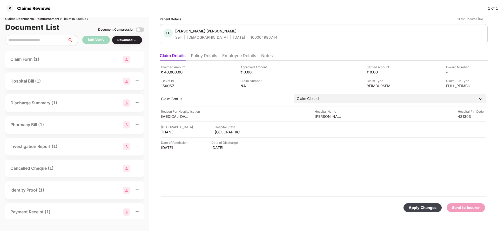
click at [414, 208] on div "Apply Changes" at bounding box center [423, 208] width 28 height 6
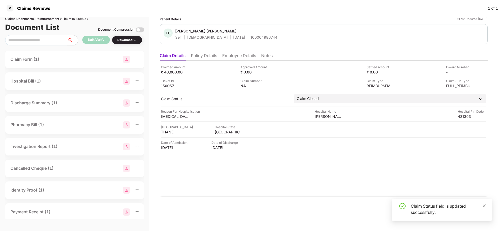
click at [85, 17] on div "Claims Dashboard > Reimbursement > Ticket ID 156057" at bounding box center [74, 19] width 139 height 5
copy div "156057"
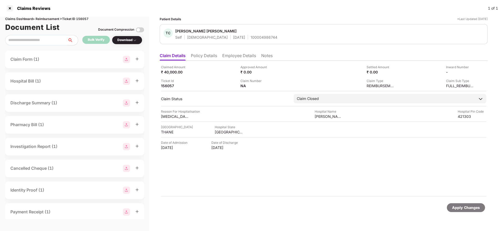
click at [462, 205] on div "Apply Changes" at bounding box center [466, 208] width 28 height 6
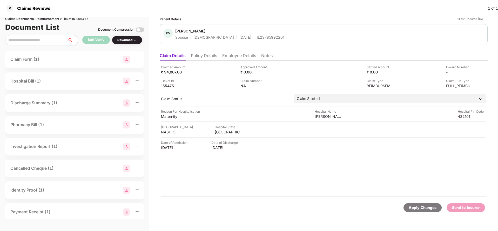
click at [202, 58] on li "Policy Details" at bounding box center [204, 57] width 26 height 8
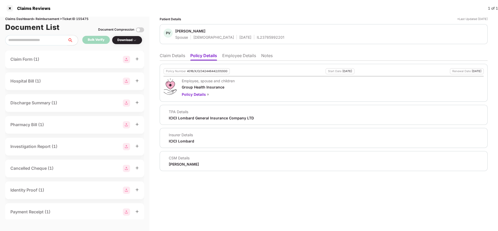
click at [194, 70] on div "4016/X/O/342446442/01/000" at bounding box center [207, 71] width 40 height 3
copy div "4016/X/O/342446442/01/000"
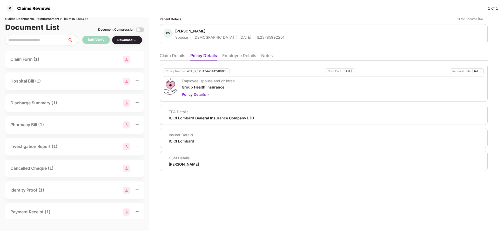
click at [168, 57] on li "Claim Details" at bounding box center [172, 57] width 25 height 8
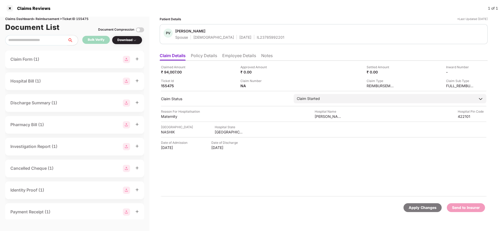
click at [419, 207] on div "Apply Changes" at bounding box center [423, 208] width 28 height 6
click at [81, 19] on div "Claims Dashboard > Reimbursement > Ticket ID 155475" at bounding box center [74, 19] width 139 height 5
copy div "155475"
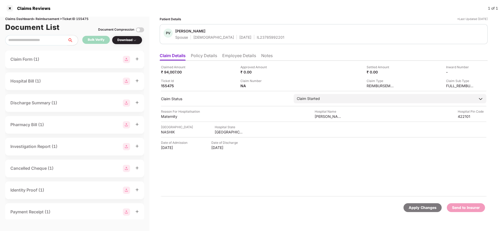
click at [418, 209] on div "Apply Changes" at bounding box center [423, 208] width 28 height 6
